Goal: Task Accomplishment & Management: Complete application form

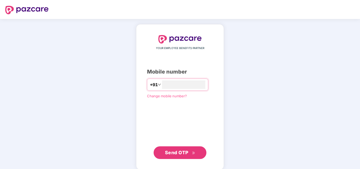
type input "**********"
click at [175, 150] on span "Send OTP" at bounding box center [176, 152] width 23 height 6
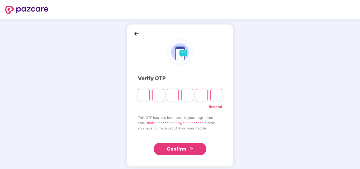
type input "*"
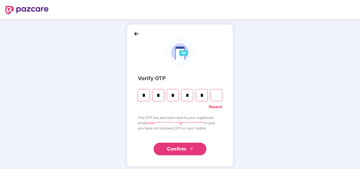
type input "*"
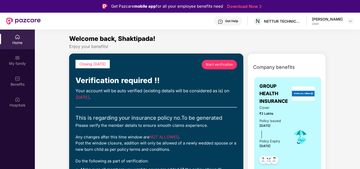
scroll to position [148, 0]
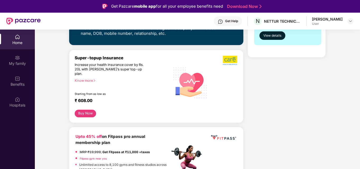
drag, startPoint x: 359, startPoint y: 53, endPoint x: 360, endPoint y: 21, distance: 31.7
click at [359, 21] on html "Get Pazcare mobile app for all your employee benefits need Download Now Get Hel…" at bounding box center [180, 84] width 360 height 169
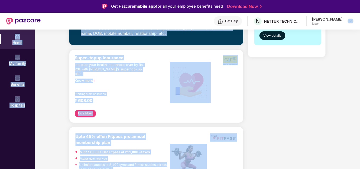
drag, startPoint x: 359, startPoint y: 54, endPoint x: 357, endPoint y: 28, distance: 25.9
click at [357, 28] on div "Get Pazcare mobile app for all your employee benefits need Download Now Get Hel…" at bounding box center [180, 99] width 360 height 199
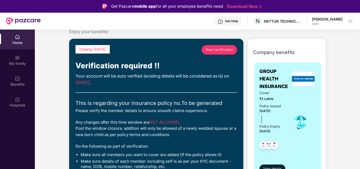
scroll to position [0, 0]
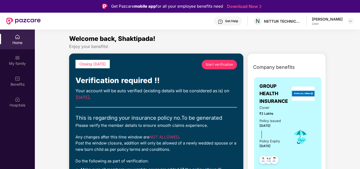
click at [220, 62] on span "Start verification" at bounding box center [219, 64] width 28 height 5
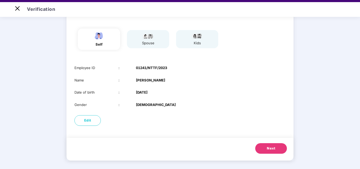
scroll to position [13, 0]
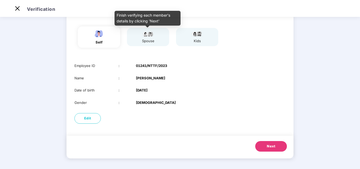
click at [147, 40] on div "spouse" at bounding box center [147, 41] width 13 height 6
click at [150, 39] on div "spouse" at bounding box center [147, 41] width 13 height 6
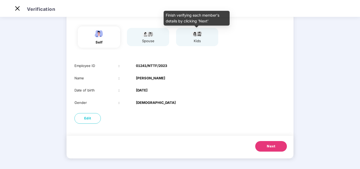
click at [200, 38] on div "kids" at bounding box center [196, 41] width 13 height 6
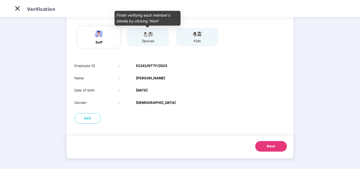
click at [148, 40] on div "spouse" at bounding box center [147, 41] width 13 height 6
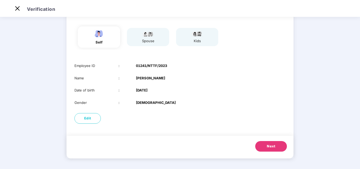
click at [268, 147] on span "Next" at bounding box center [271, 146] width 8 height 5
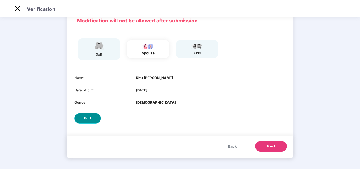
click at [87, 120] on span "Edit" at bounding box center [87, 118] width 7 height 5
select select "******"
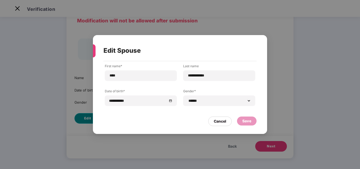
scroll to position [0, 0]
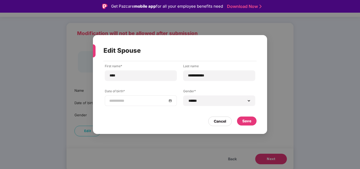
click at [171, 100] on div at bounding box center [140, 101] width 63 height 6
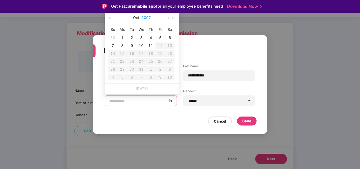
click at [144, 17] on button "2007" at bounding box center [145, 17] width 9 height 11
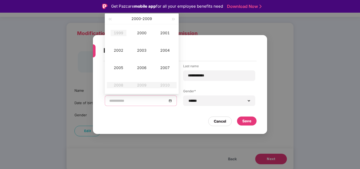
type input "**********"
click at [113, 20] on div "[DATE] - [DATE]" at bounding box center [142, 18] width 58 height 11
type input "**********"
click at [120, 34] on div "1999" at bounding box center [118, 33] width 16 height 6
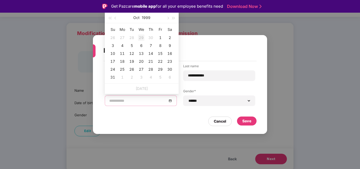
type input "**********"
click at [117, 19] on button "button" at bounding box center [116, 17] width 6 height 11
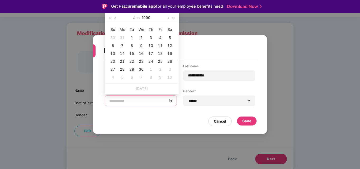
click at [117, 19] on button "button" at bounding box center [116, 17] width 6 height 11
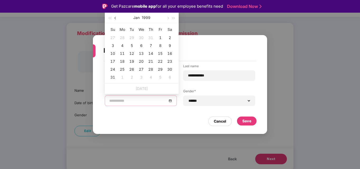
click at [117, 19] on button "button" at bounding box center [116, 17] width 6 height 11
click at [111, 18] on span "button" at bounding box center [109, 18] width 3 height 3
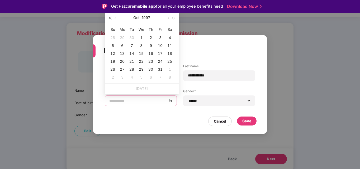
click at [111, 18] on span "button" at bounding box center [109, 18] width 3 height 3
click at [175, 17] on button "button" at bounding box center [174, 17] width 6 height 11
click at [114, 19] on button "button" at bounding box center [116, 17] width 6 height 11
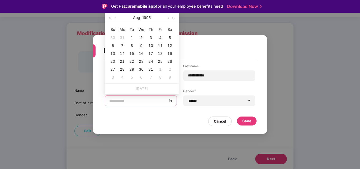
click at [114, 19] on button "button" at bounding box center [116, 17] width 6 height 11
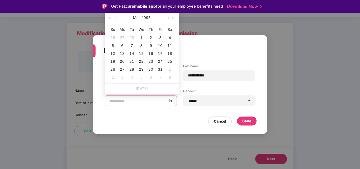
click at [114, 19] on button "button" at bounding box center [116, 17] width 6 height 11
type input "**********"
click at [168, 37] on div "4" at bounding box center [169, 38] width 6 height 6
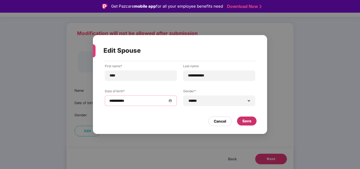
click at [249, 121] on div "Save" at bounding box center [246, 121] width 9 height 6
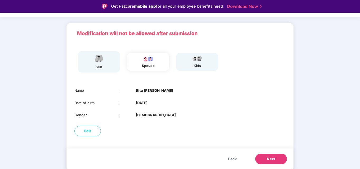
click at [264, 160] on button "Next" at bounding box center [271, 159] width 32 height 11
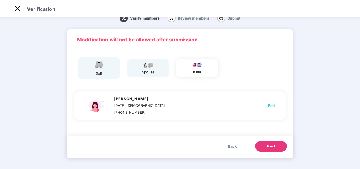
scroll to position [8, 0]
click at [272, 148] on span "Next" at bounding box center [271, 146] width 8 height 5
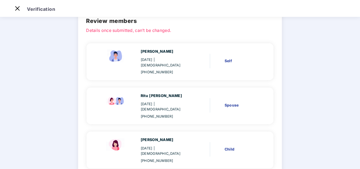
scroll to position [54, 0]
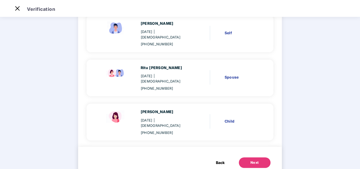
click at [250, 160] on div "Next" at bounding box center [254, 162] width 8 height 5
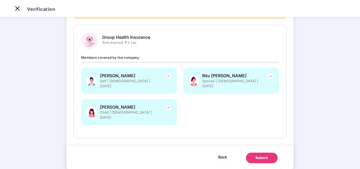
scroll to position [0, 0]
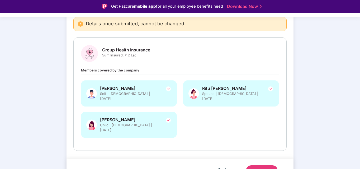
click at [262, 168] on div "Submit" at bounding box center [261, 170] width 13 height 5
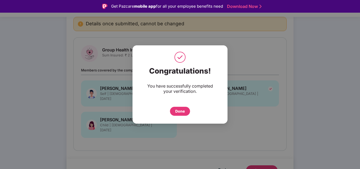
click at [182, 112] on div "Done" at bounding box center [179, 111] width 9 height 6
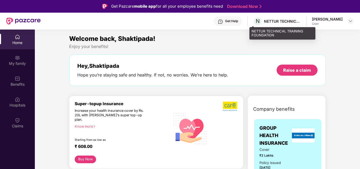
click at [283, 23] on div "NETTUR TECHNICAL TRAINING FOUNDATION" at bounding box center [282, 21] width 37 height 5
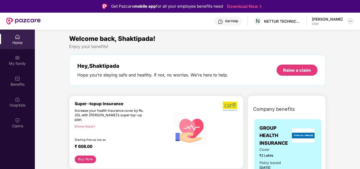
click at [350, 21] on img at bounding box center [350, 21] width 4 height 4
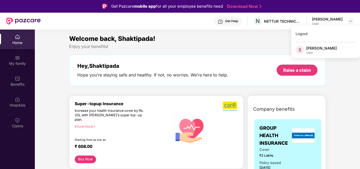
click at [263, 42] on div "Welcome back, Shaktipada!" at bounding box center [197, 39] width 256 height 10
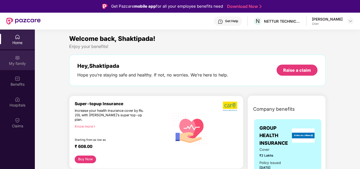
click at [17, 63] on div "My family" at bounding box center [17, 63] width 35 height 5
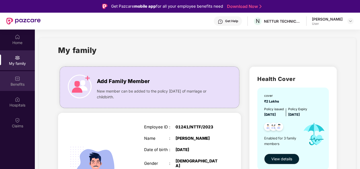
click at [15, 81] on img at bounding box center [17, 78] width 5 height 5
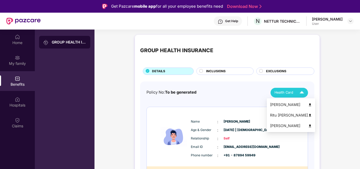
click at [308, 105] on img at bounding box center [310, 105] width 4 height 4
click at [308, 115] on img at bounding box center [310, 115] width 4 height 4
click at [302, 93] on img at bounding box center [301, 92] width 9 height 9
click at [308, 125] on img at bounding box center [310, 126] width 4 height 4
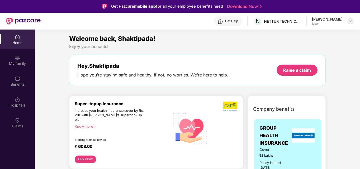
click at [350, 20] on img at bounding box center [350, 21] width 4 height 4
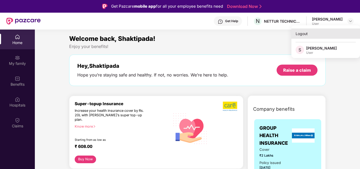
click at [312, 33] on div "Logout" at bounding box center [325, 33] width 69 height 10
